Goal: Information Seeking & Learning: Understand process/instructions

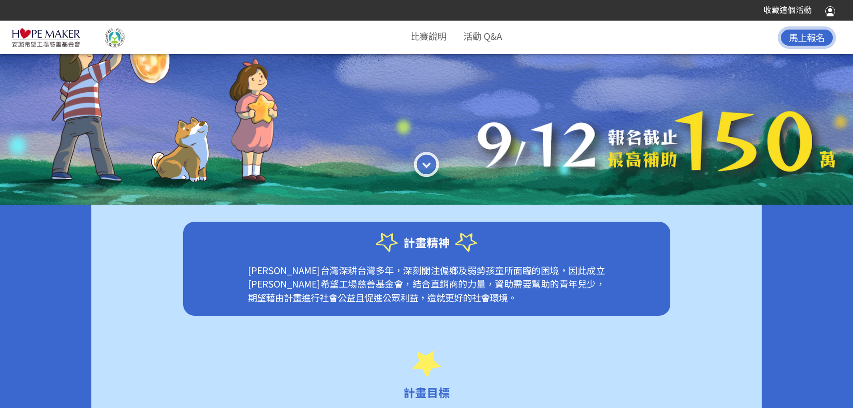
scroll to position [313, 0]
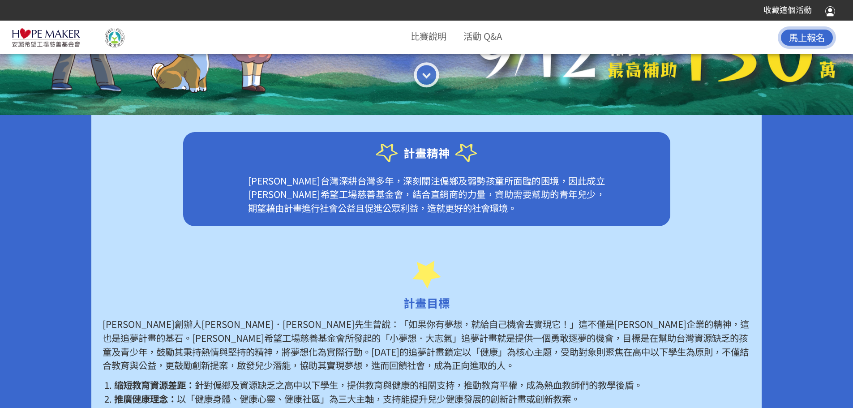
click at [305, 197] on p "[PERSON_NAME]台灣深耕台灣多年，深刻關注偏鄉及弱勢孩童所面臨的困境，因此成立[PERSON_NAME]希望工場慈善基金會，結合直銷商的力量，資助需…" at bounding box center [426, 200] width 425 height 53
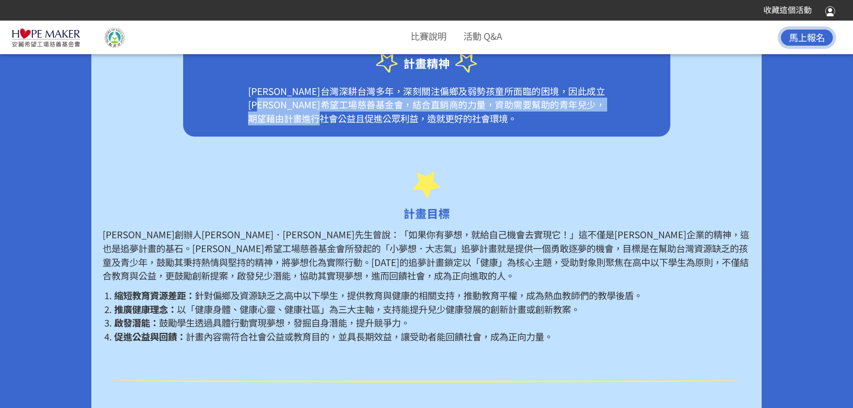
drag, startPoint x: 324, startPoint y: 110, endPoint x: 473, endPoint y: 111, distance: 148.1
click at [462, 116] on p "[PERSON_NAME]台灣深耕台灣多年，深刻關注偏鄉及弱勢孩童所面臨的困境，因此成立[PERSON_NAME]希望工場慈善基金會，結合直銷商的力量，資助需…" at bounding box center [426, 110] width 425 height 53
click at [461, 113] on p "[PERSON_NAME]台灣深耕台灣多年，深刻關注偏鄉及弱勢孩童所面臨的困境，因此成立[PERSON_NAME]希望工場慈善基金會，結合直銷商的力量，資助需…" at bounding box center [426, 110] width 425 height 53
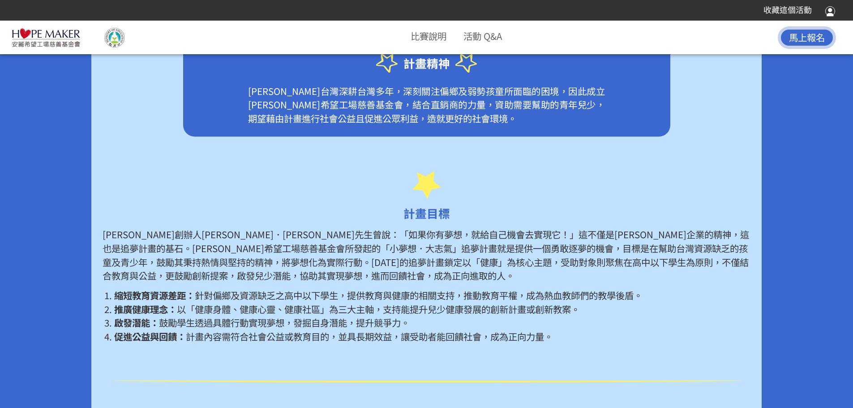
scroll to position [448, 0]
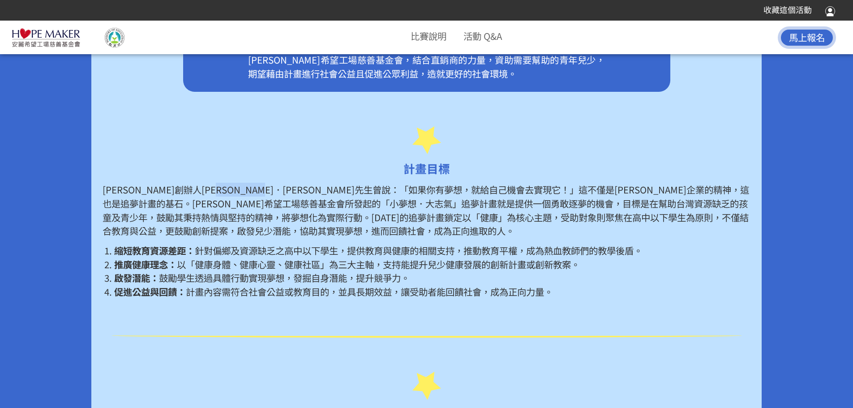
drag, startPoint x: 277, startPoint y: 195, endPoint x: 367, endPoint y: 196, distance: 89.5
click at [355, 196] on p "[PERSON_NAME]創辦人[PERSON_NAME]．[PERSON_NAME]先生曾說：「如果你有夢想，就給自己機會去實現它！」這不僅是[PERSON…" at bounding box center [425, 210] width 647 height 55
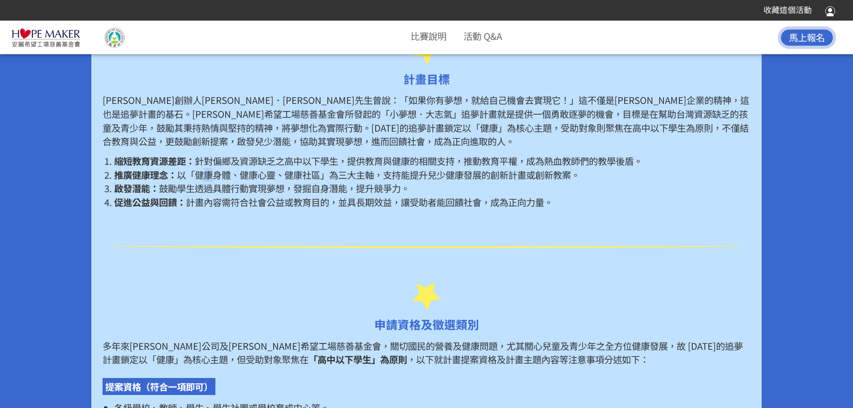
drag, startPoint x: 207, startPoint y: 178, endPoint x: 215, endPoint y: 179, distance: 8.2
click at [215, 179] on span "以「健康身體、健康心靈、健康社區」為三大主軸，支持能提升兒少健康發展的創新計畫或創新教案。" at bounding box center [378, 174] width 403 height 13
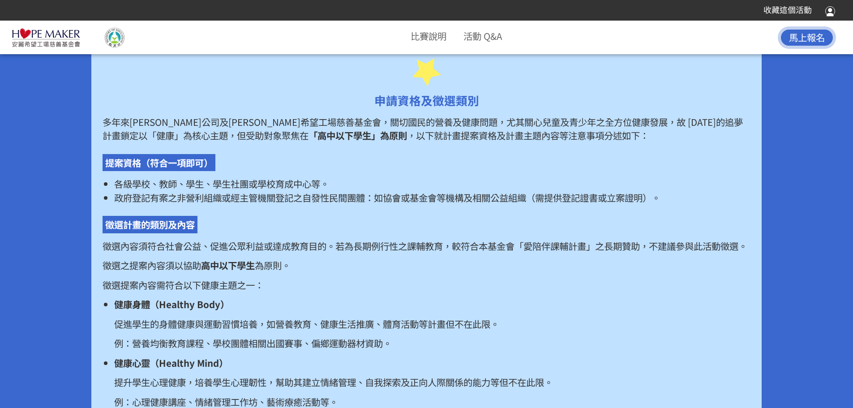
scroll to position [850, 0]
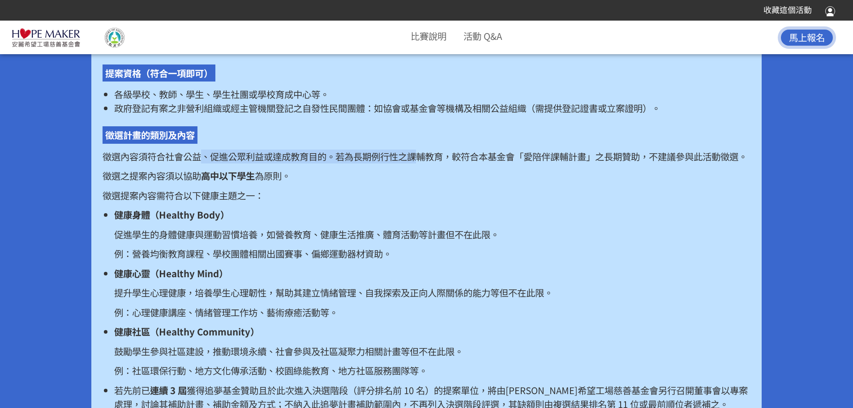
drag, startPoint x: 221, startPoint y: 160, endPoint x: 432, endPoint y: 157, distance: 210.8
click at [432, 157] on p "徵選內容須符合社會公益、促進公眾利益或達成教育目的。若為長期例行性之課輔教育，較符合本基金會「愛陪伴課輔計畫」之長期贊助，不建議參與此活動徵選。" at bounding box center [425, 156] width 647 height 14
click at [529, 156] on p "徵選內容須符合社會公益、促進公眾利益或達成教育目的。若為長期例行性之課輔教育，較符合本基金會「愛陪伴課輔計畫」之長期贊助，不建議參與此活動徵選。" at bounding box center [425, 156] width 647 height 14
drag, startPoint x: 539, startPoint y: 158, endPoint x: 612, endPoint y: 159, distance: 73.0
click at [612, 159] on p "徵選內容須符合社會公益、促進公眾利益或達成教育目的。若為長期例行性之課輔教育，較符合本基金會「愛陪伴課輔計畫」之長期贊助，不建議參與此活動徵選。" at bounding box center [425, 156] width 647 height 14
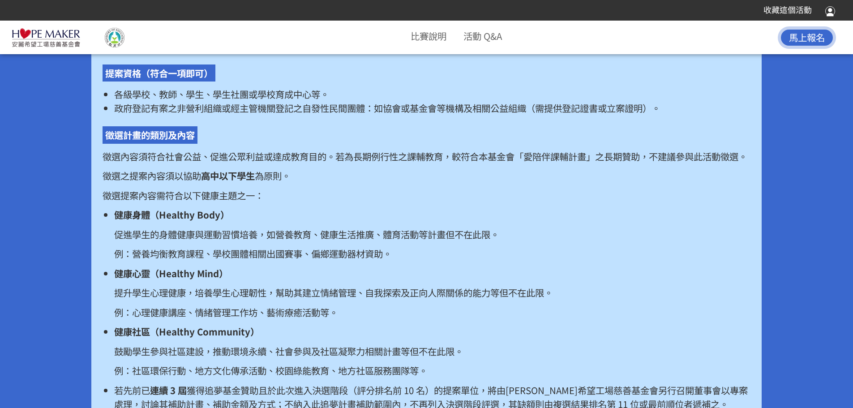
click at [631, 158] on p "徵選內容須符合社會公益、促進公眾利益或達成教育目的。若為長期例行性之課輔教育，較符合本基金會「愛陪伴課輔計畫」之長期贊助，不建議參與此活動徵選。" at bounding box center [425, 156] width 647 height 14
drag, startPoint x: 350, startPoint y: 158, endPoint x: 610, endPoint y: 159, distance: 260.0
click at [610, 159] on p "徵選內容須符合社會公益、促進公眾利益或達成教育目的。若為長期例行性之課輔教育，較符合本基金會「愛陪伴課輔計畫」之長期贊助，不建議參與此活動徵選。" at bounding box center [425, 156] width 647 height 14
click at [657, 160] on p "徵選內容須符合社會公益、促進公眾利益或達成教育目的。若為長期例行性之課輔教育，較符合本基金會「愛陪伴課輔計畫」之長期贊助，不建議參與此活動徵選。" at bounding box center [425, 156] width 647 height 14
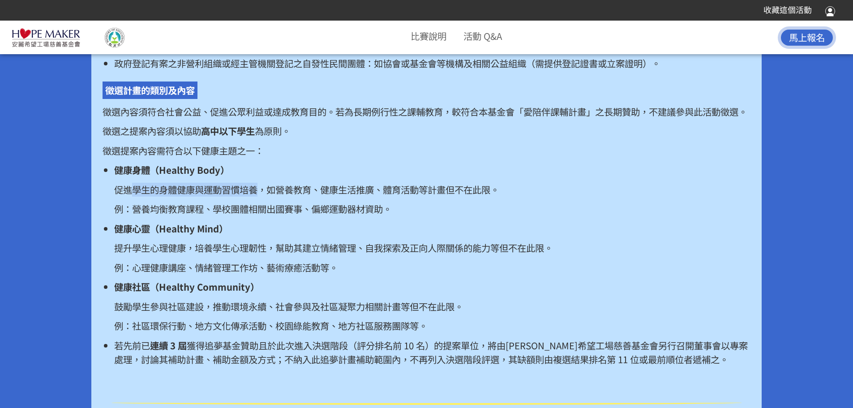
drag, startPoint x: 172, startPoint y: 205, endPoint x: 271, endPoint y: 207, distance: 99.4
click at [264, 196] on p "促進學生的身體健康與運動習慣培養，如營養教育、健康生活推廣、體育活動等計畫但不在此限。" at bounding box center [432, 190] width 636 height 14
click at [326, 196] on p "促進學生的身體健康與運動習慣培養，如營養教育、健康生活推廣、體育活動等計畫但不在此限。" at bounding box center [432, 190] width 636 height 14
drag, startPoint x: 128, startPoint y: 166, endPoint x: 198, endPoint y: 167, distance: 70.7
click at [185, 158] on p "徵選提案內容需符合以下健康主題之一：" at bounding box center [425, 151] width 647 height 14
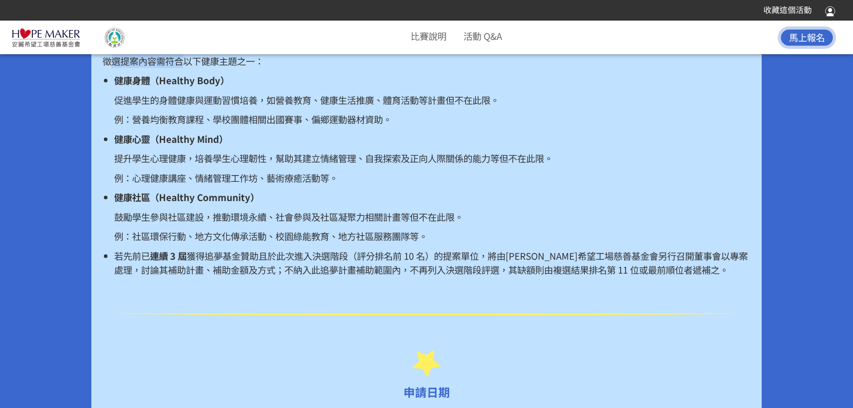
scroll to position [1029, 0]
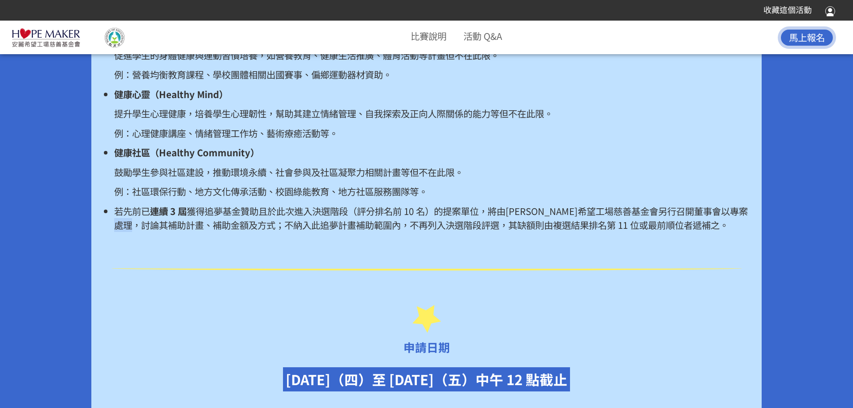
drag, startPoint x: 187, startPoint y: 239, endPoint x: 318, endPoint y: 241, distance: 131.1
click at [213, 231] on span "獲得追夢基金贊助且於此次進入決選階段（評分排名前 10 名）的提案單位，將由[PERSON_NAME]希望工場慈善基金會另行召開董事會以專案處理，討論其補助計…" at bounding box center [430, 217] width 633 height 27
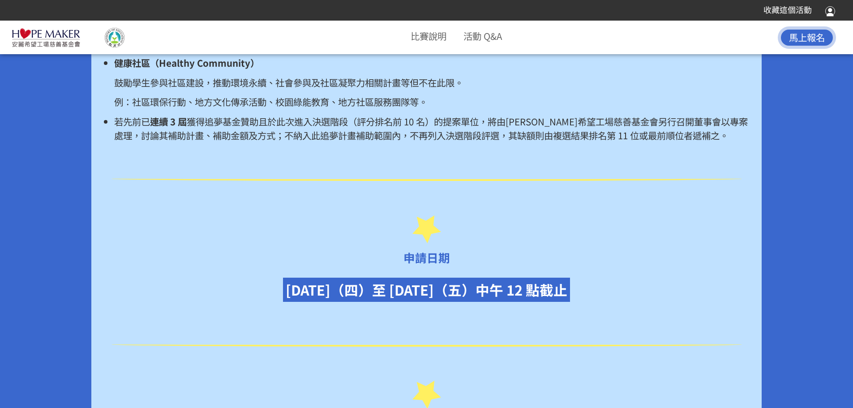
click at [279, 142] on span "獲得追夢基金贊助且於此次進入決選階段（評分排名前 10 名）的提案單位，將由[PERSON_NAME]希望工場慈善基金會另行召開董事會以專案處理，討論其補助計…" at bounding box center [430, 128] width 633 height 27
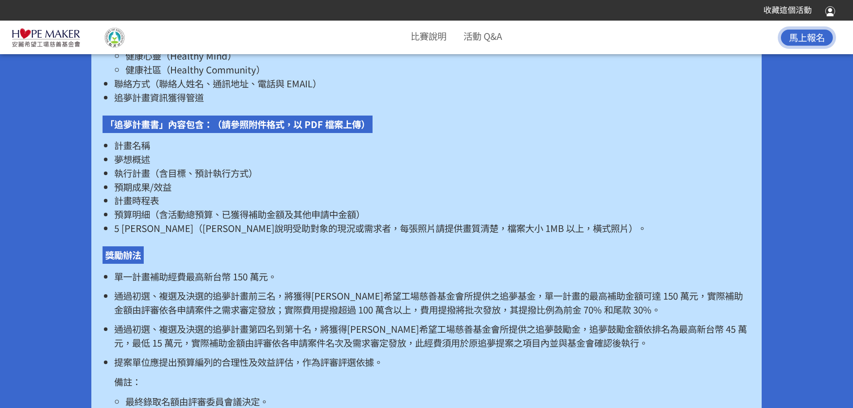
scroll to position [1835, 0]
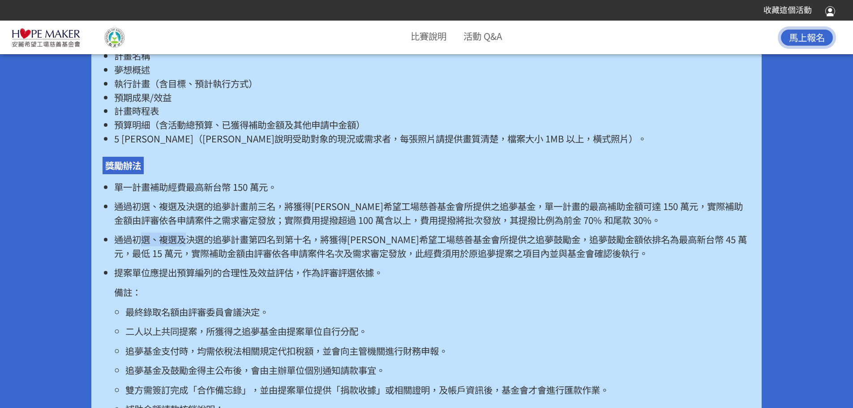
drag, startPoint x: 148, startPoint y: 256, endPoint x: 228, endPoint y: 258, distance: 80.1
click at [189, 258] on p "通過初選、複選及決選的追夢計畫第四名到第十名，將獲得[PERSON_NAME]希望工場慈善基金會所提供之追夢鼓勵金，追夢鼓勵金額依排名為最高新台幣 45 萬元…" at bounding box center [432, 245] width 636 height 27
drag, startPoint x: 305, startPoint y: 261, endPoint x: 358, endPoint y: 258, distance: 53.4
click at [312, 260] on p "通過初選、複選及決選的追夢計畫第四名到第十名，將獲得[PERSON_NAME]希望工場慈善基金會所提供之追夢鼓勵金，追夢鼓勵金額依排名為最高新台幣 45 萬元…" at bounding box center [432, 245] width 636 height 27
click at [484, 258] on p "通過初選、複選及決選的追夢計畫第四名到第十名，將獲得[PERSON_NAME]希望工場慈善基金會所提供之追夢鼓勵金，追夢鼓勵金額依排名為最高新台幣 45 萬元…" at bounding box center [432, 245] width 636 height 27
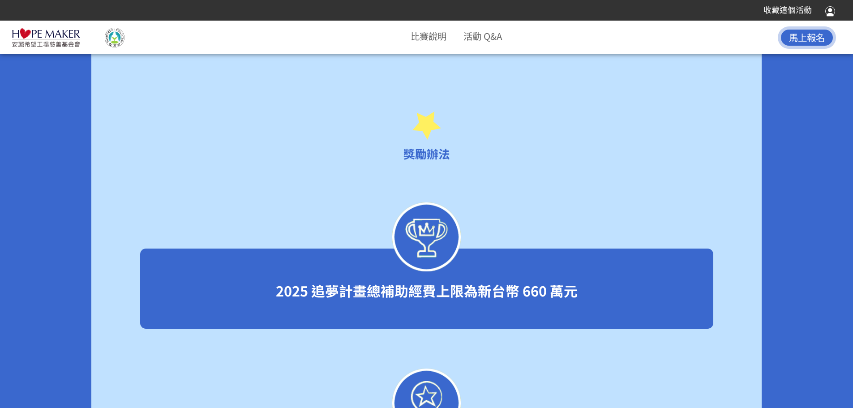
scroll to position [2283, 0]
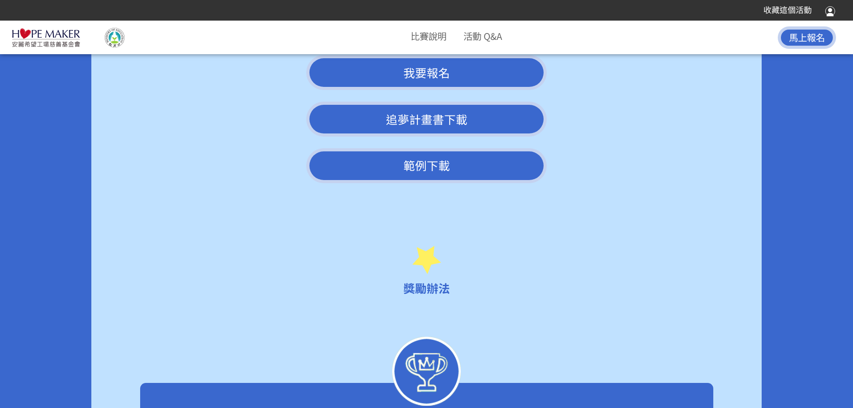
click at [422, 180] on link "範例下載" at bounding box center [426, 165] width 241 height 35
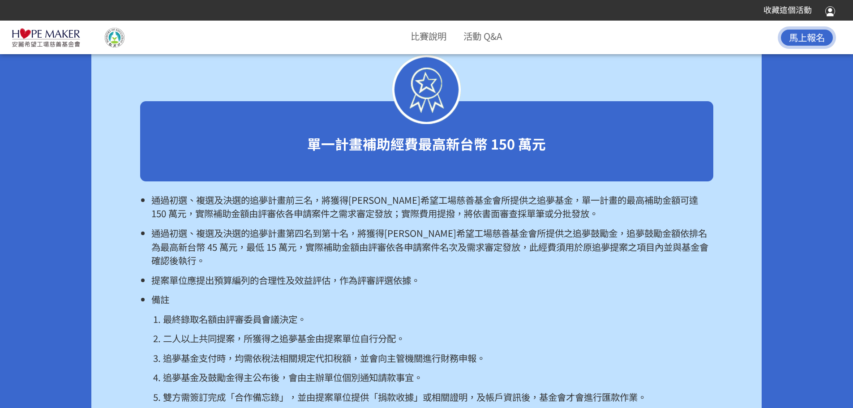
scroll to position [2775, 0]
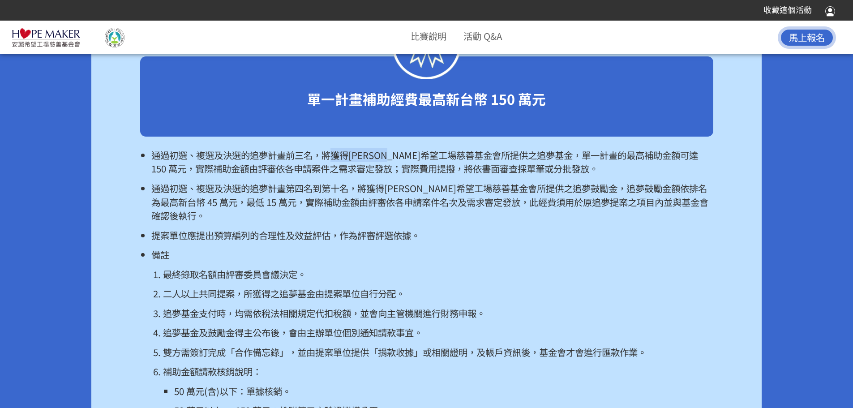
drag, startPoint x: 342, startPoint y: 173, endPoint x: 427, endPoint y: 173, distance: 84.6
click at [426, 173] on p "通過初選、複選及決選的追夢計畫前三名，將獲得[PERSON_NAME]希望工場慈善基金會所提供之追夢基金，單一計畫的最高補助金額可達 150 萬元，實際補助金…" at bounding box center [431, 161] width 561 height 27
click at [473, 175] on p "通過初選、複選及決選的追夢計畫前三名，將獲得[PERSON_NAME]希望工場慈善基金會所提供之追夢基金，單一計畫的最高補助金額可達 150 萬元，實際補助金…" at bounding box center [431, 161] width 561 height 27
drag, startPoint x: 186, startPoint y: 183, endPoint x: 250, endPoint y: 196, distance: 65.3
click at [244, 175] on p "通過初選、複選及決選的追夢計畫前三名，將獲得[PERSON_NAME]希望工場慈善基金會所提供之追夢基金，單一計畫的最高補助金額可達 150 萬元，實際補助金…" at bounding box center [431, 161] width 561 height 27
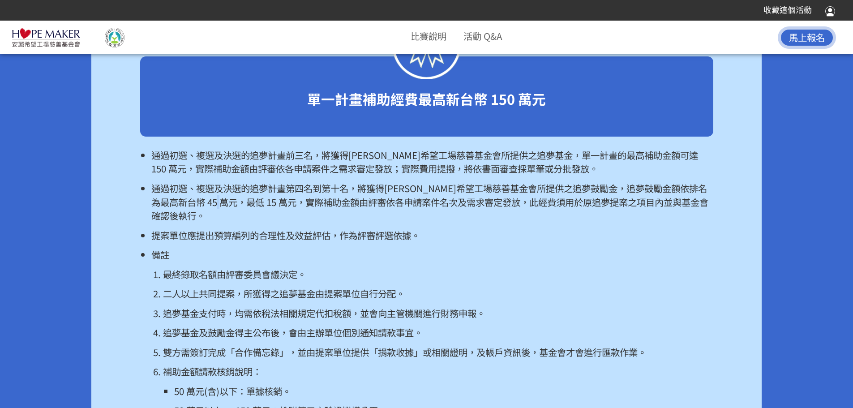
click at [252, 212] on p "通過初選、複選及決選的追夢計畫第四名到第十名，將獲得[PERSON_NAME]希望工場慈善基金會所提供之追夢鼓勵金，追夢鼓勵金額依排名為最高新台幣 45 萬元…" at bounding box center [431, 201] width 561 height 41
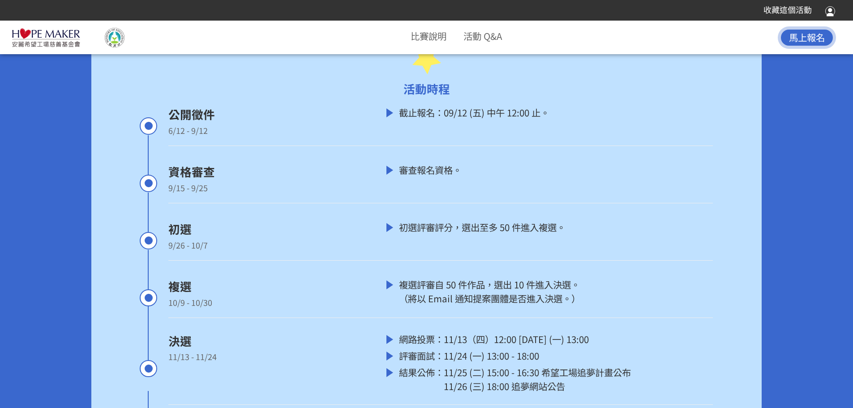
scroll to position [3267, 0]
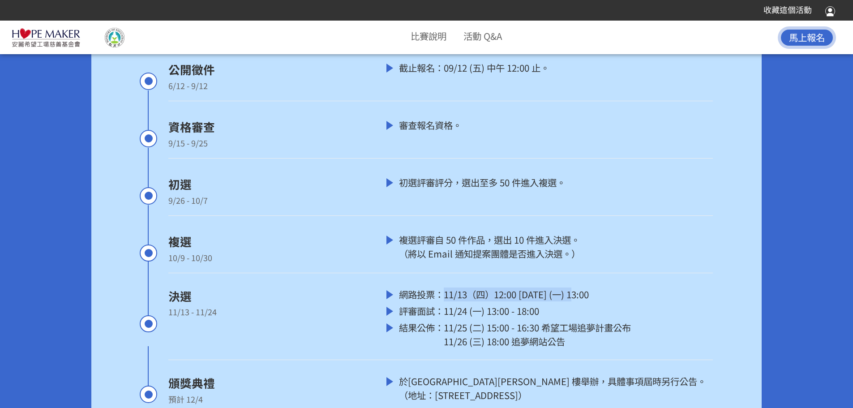
drag, startPoint x: 447, startPoint y: 312, endPoint x: 574, endPoint y: 311, distance: 126.7
click at [574, 301] on div "11/13（四）12:00 [DATE] (一) 13:00" at bounding box center [516, 294] width 145 height 14
click at [490, 318] on div "11/24 (一) 13:00 - 18:00" at bounding box center [491, 311] width 95 height 14
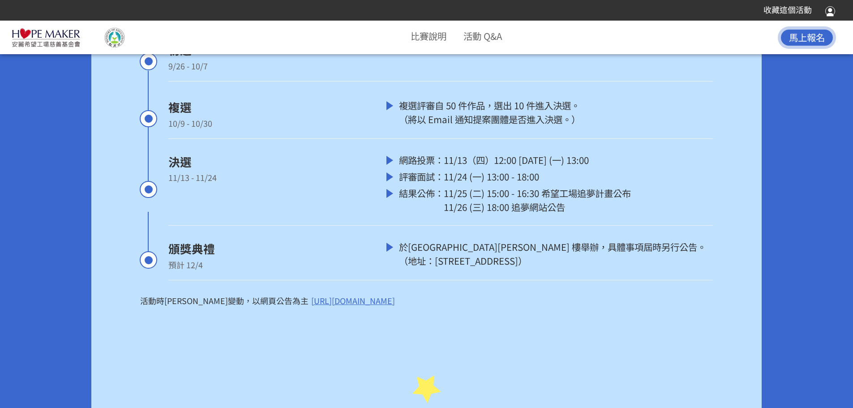
scroll to position [3312, 0]
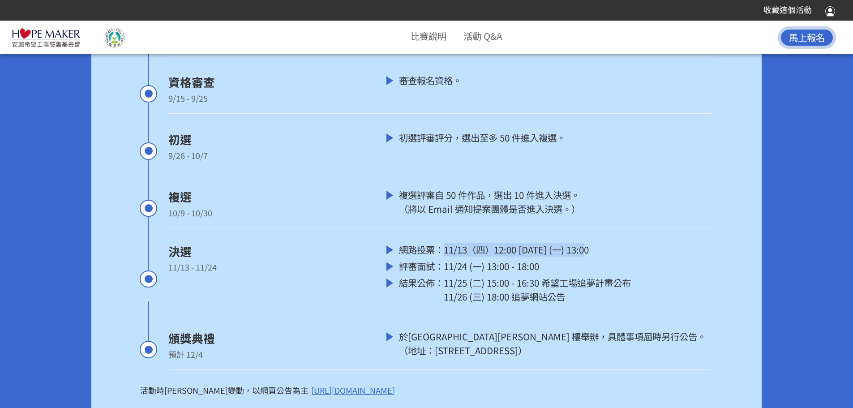
drag, startPoint x: 444, startPoint y: 263, endPoint x: 589, endPoint y: 265, distance: 145.0
click at [589, 265] on div "網路投票： 11/13（四）12:00 [DATE] (一) 13:00" at bounding box center [549, 266] width 327 height 14
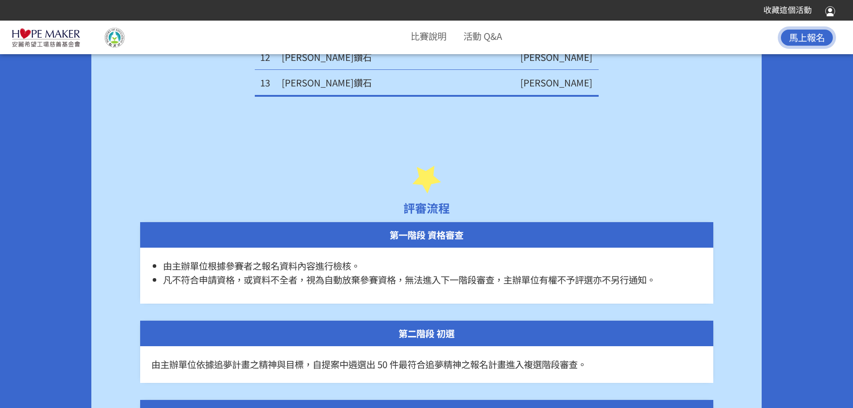
scroll to position [4162, 0]
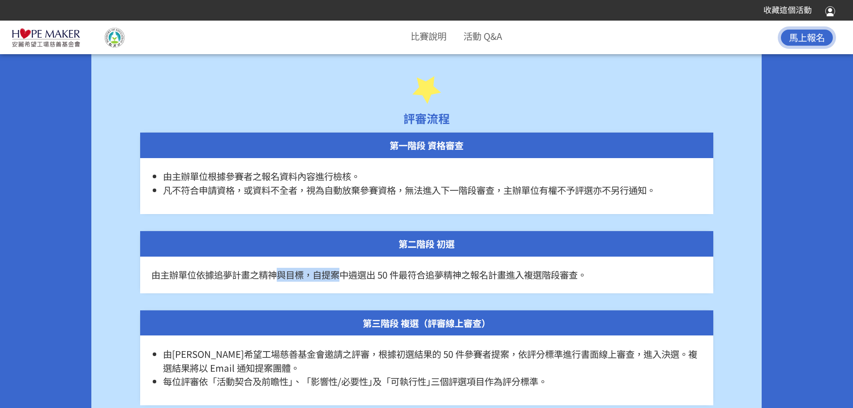
drag, startPoint x: 309, startPoint y: 286, endPoint x: 347, endPoint y: 287, distance: 38.1
click at [347, 281] on span "由主辦單位依據追夢計畫之精神與目標，自提案中遴選出 50 件最符合追夢精神之報名計畫進入複選階段審查。" at bounding box center [368, 274] width 435 height 13
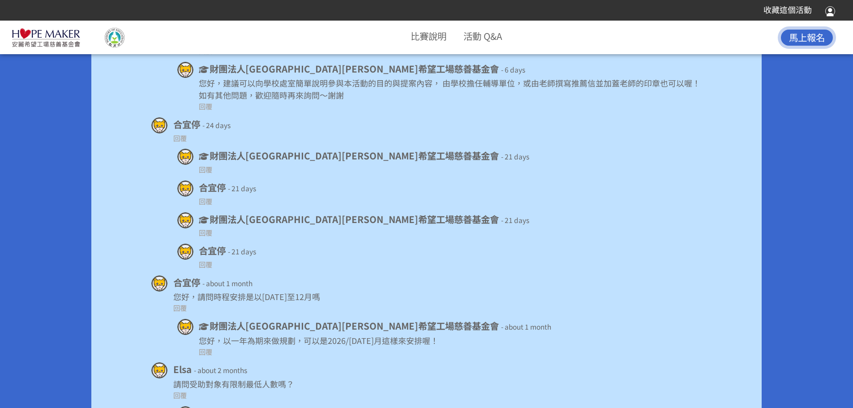
scroll to position [6114, 0]
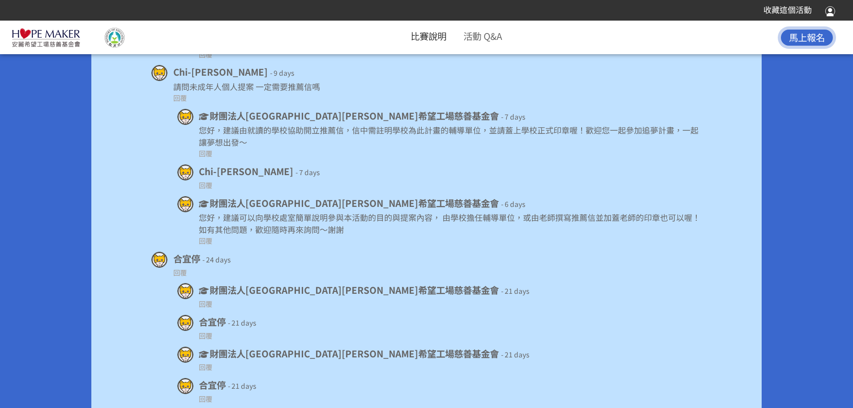
click at [410, 38] on link "比賽說明" at bounding box center [428, 35] width 36 height 13
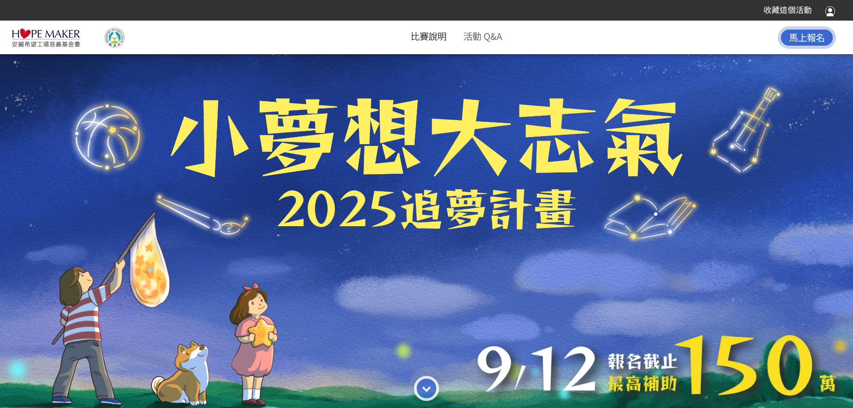
click at [431, 34] on link "比賽說明" at bounding box center [428, 35] width 36 height 13
click at [44, 33] on img at bounding box center [46, 38] width 69 height 20
click at [487, 34] on link "活動 Q&A" at bounding box center [482, 35] width 38 height 13
